Goal: Task Accomplishment & Management: Use online tool/utility

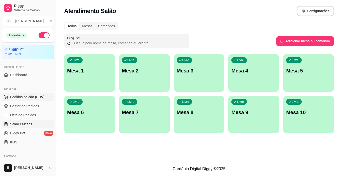
click at [28, 94] on button "Pedidos balcão (PDV)" at bounding box center [28, 97] width 52 height 8
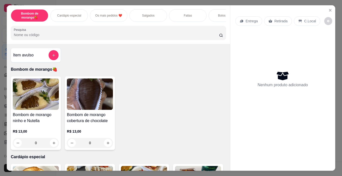
click at [142, 14] on p "Salgados" at bounding box center [148, 16] width 13 height 4
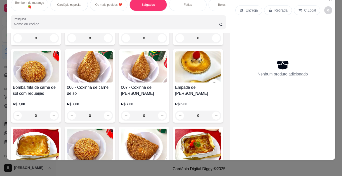
scroll to position [425, 0]
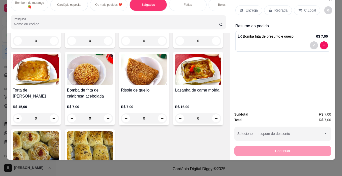
type input "2"
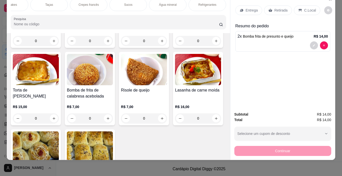
scroll to position [0, 671]
click at [193, 4] on div "Refrigerantes" at bounding box center [190, 4] width 38 height 13
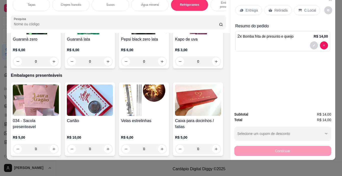
scroll to position [2825, 0]
type input "1"
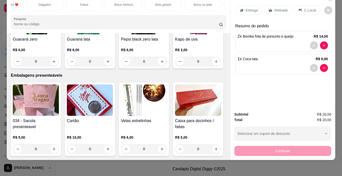
scroll to position [0, 0]
click at [143, 3] on p "Salgados" at bounding box center [148, 5] width 13 height 4
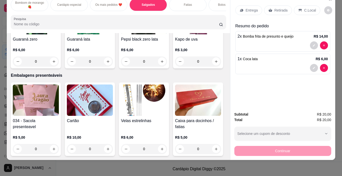
scroll to position [350, 0]
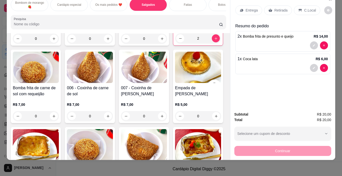
click at [191, 2] on div "Fatias" at bounding box center [188, 4] width 38 height 13
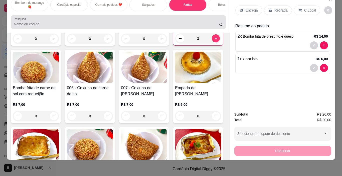
scroll to position [735, 0]
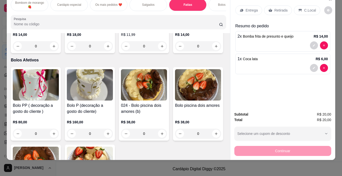
type input "1"
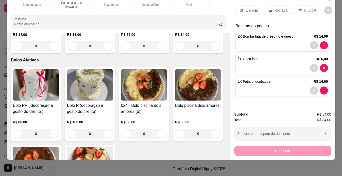
scroll to position [0, 286]
click at [138, 4] on div "Doses 250ml" at bounding box center [140, 4] width 38 height 13
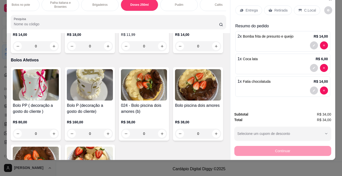
scroll to position [1556, 0]
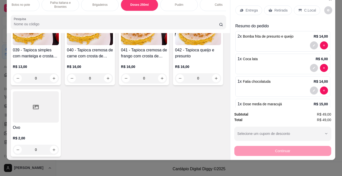
type input "1"
click at [282, 8] on p "Retirada" at bounding box center [280, 10] width 13 height 5
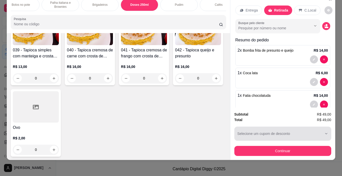
click at [271, 148] on button "Continuar" at bounding box center [282, 151] width 97 height 10
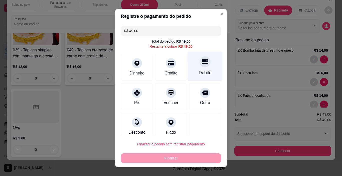
click at [195, 69] on div "Débito" at bounding box center [205, 66] width 35 height 29
type input "R$ 0,00"
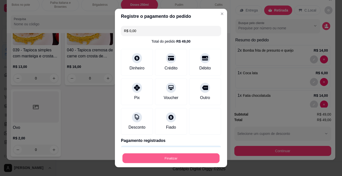
click at [165, 159] on button "Finalizar" at bounding box center [170, 158] width 97 height 10
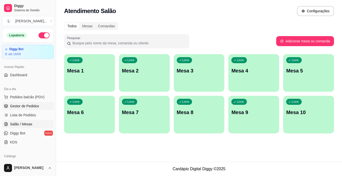
drag, startPoint x: 37, startPoint y: 108, endPoint x: 42, endPoint y: 108, distance: 5.0
click at [37, 108] on span "Gestor de Pedidos" at bounding box center [24, 105] width 29 height 5
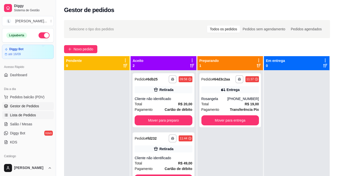
click at [31, 117] on span "Lista de Pedidos" at bounding box center [23, 114] width 26 height 5
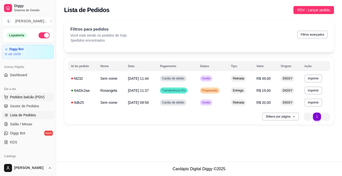
click at [22, 98] on span "Pedidos balcão (PDV)" at bounding box center [27, 96] width 35 height 5
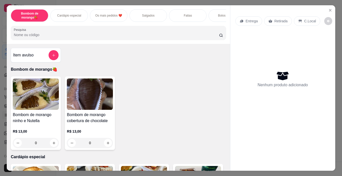
click at [186, 15] on p "Fatias" at bounding box center [188, 16] width 8 height 4
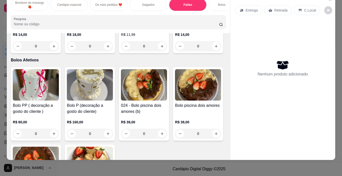
scroll to position [785, 0]
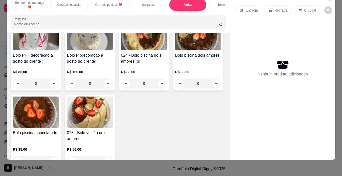
type input "1"
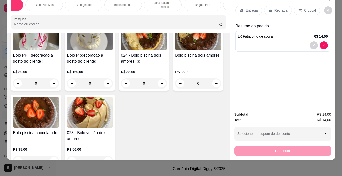
scroll to position [0, 206]
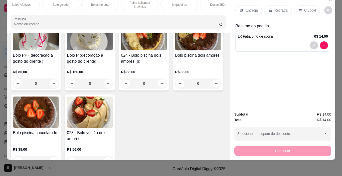
click at [213, 3] on p "Doses 250ml" at bounding box center [219, 5] width 18 height 4
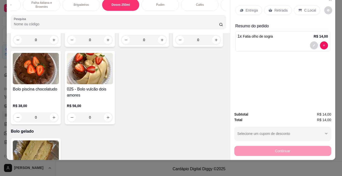
scroll to position [0, 307]
click at [110, 3] on p "Doses 250ml" at bounding box center [118, 5] width 18 height 4
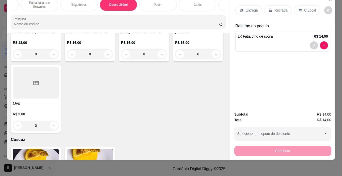
scroll to position [1595, 0]
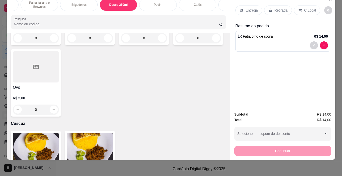
type input "1"
click at [276, 8] on p "Retirada" at bounding box center [280, 10] width 13 height 5
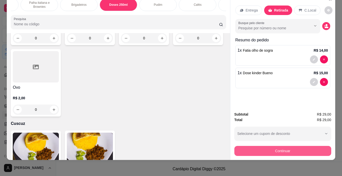
click at [279, 148] on button "Continuar" at bounding box center [282, 151] width 97 height 10
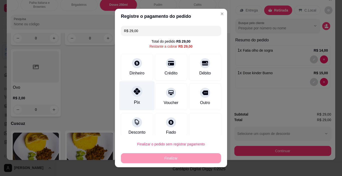
click at [134, 94] on icon at bounding box center [137, 91] width 7 height 7
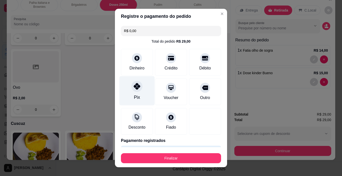
type input "R$ 0,00"
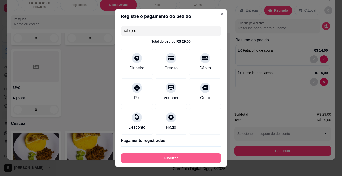
click at [165, 159] on button "Finalizar" at bounding box center [171, 158] width 100 height 10
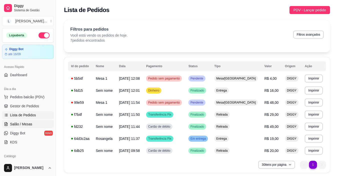
click at [33, 123] on link "Salão / Mesas" at bounding box center [28, 124] width 52 height 8
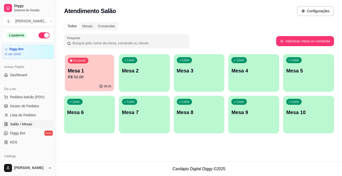
click at [95, 63] on div "Ocupada Mesa 1 R$ 52,00" at bounding box center [89, 68] width 49 height 27
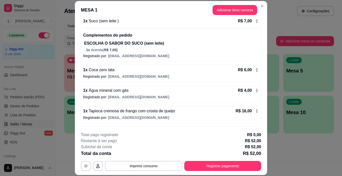
scroll to position [109, 0]
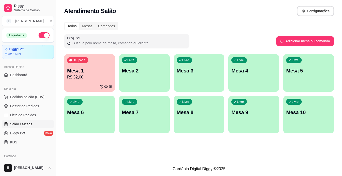
click at [73, 77] on p "R$ 52,00" at bounding box center [89, 77] width 45 height 6
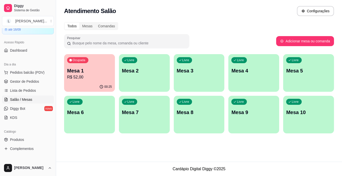
scroll to position [0, 0]
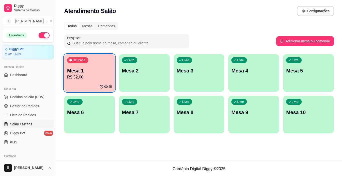
click at [83, 80] on p "R$ 52,00" at bounding box center [89, 77] width 45 height 6
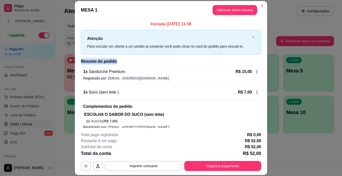
drag, startPoint x: 261, startPoint y: 47, endPoint x: 260, endPoint y: 60, distance: 12.6
click at [260, 60] on div "Iniciada [DATE] 11:08 Atenção Para vincular um cliente a um pedido já existente…" at bounding box center [171, 73] width 192 height 109
click at [264, 58] on div "MESA 1 Adicionar itens na mesa Iniciada [DATE] 11:08 Atenção Para vincular um c…" at bounding box center [171, 88] width 342 height 176
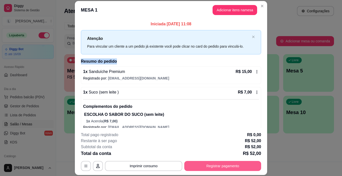
click at [225, 167] on button "Registrar pagamento" at bounding box center [222, 166] width 77 height 10
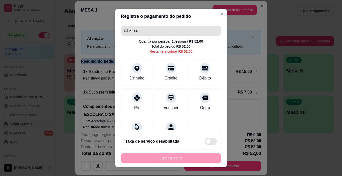
click at [136, 29] on input "R$ 52,00" at bounding box center [171, 31] width 94 height 10
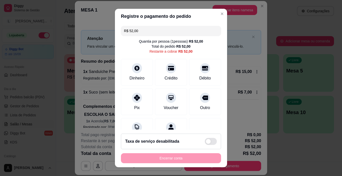
click at [136, 29] on input "R$ 52,00" at bounding box center [171, 31] width 94 height 10
click at [137, 99] on div at bounding box center [136, 96] width 11 height 11
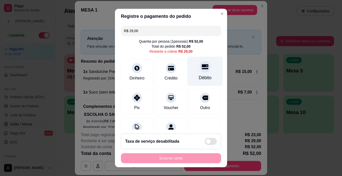
click at [199, 76] on div "Débito" at bounding box center [205, 77] width 13 height 7
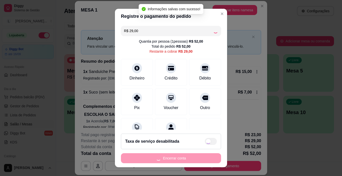
type input "R$ 0,00"
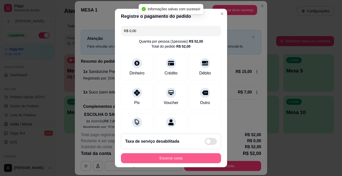
click at [168, 158] on button "Encerrar conta" at bounding box center [171, 158] width 100 height 10
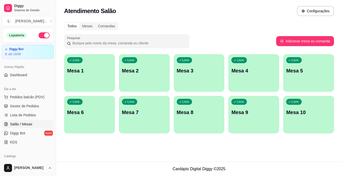
drag, startPoint x: 259, startPoint y: 68, endPoint x: 257, endPoint y: 72, distance: 4.3
drag, startPoint x: 257, startPoint y: 72, endPoint x: 91, endPoint y: 167, distance: 190.8
click at [134, 169] on footer "Cardápio Digital Diggy © 2025" at bounding box center [199, 168] width 286 height 14
click at [25, 115] on span "Lista de Pedidos" at bounding box center [23, 114] width 26 height 5
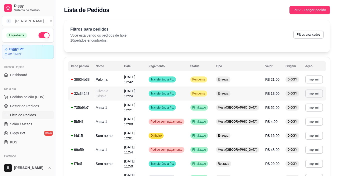
click at [188, 91] on td "Transferência Pix" at bounding box center [167, 93] width 42 height 14
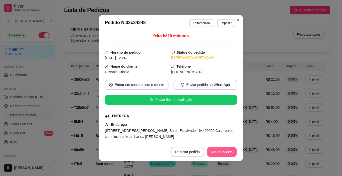
click at [223, 154] on button "Aceitar pedido" at bounding box center [222, 152] width 30 height 10
click at [223, 152] on button "Mover para preparo" at bounding box center [217, 152] width 39 height 10
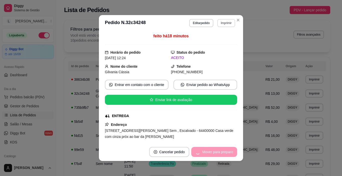
click at [219, 23] on button "Imprimir" at bounding box center [226, 23] width 18 height 8
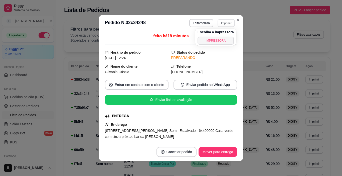
click at [216, 43] on button "IMPRESSORA" at bounding box center [216, 41] width 36 height 8
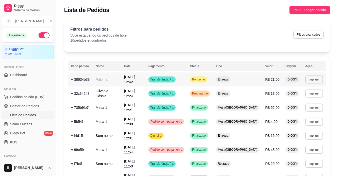
click at [135, 78] on span "[DATE] 12:42" at bounding box center [129, 79] width 11 height 9
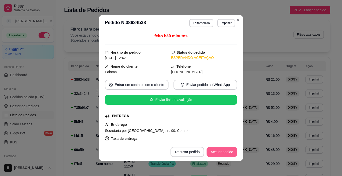
click at [211, 152] on button "Aceitar pedido" at bounding box center [222, 152] width 31 height 10
click at [211, 152] on button "Mover para preparo" at bounding box center [218, 152] width 38 height 10
click at [222, 25] on button "Imprimir" at bounding box center [226, 23] width 18 height 8
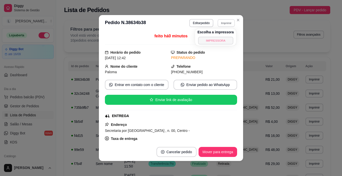
click at [216, 43] on button "IMPRESSORA" at bounding box center [215, 41] width 35 height 8
